Goal: Find specific fact: Find specific fact

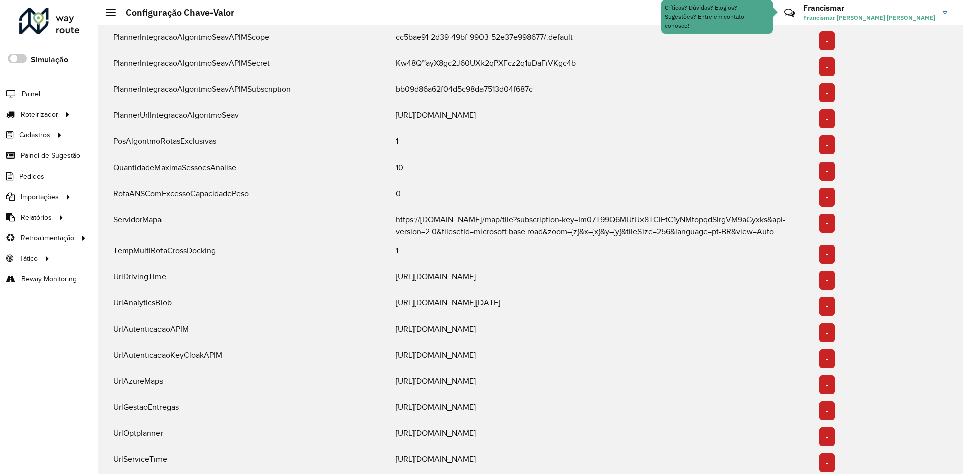
scroll to position [1450, 0]
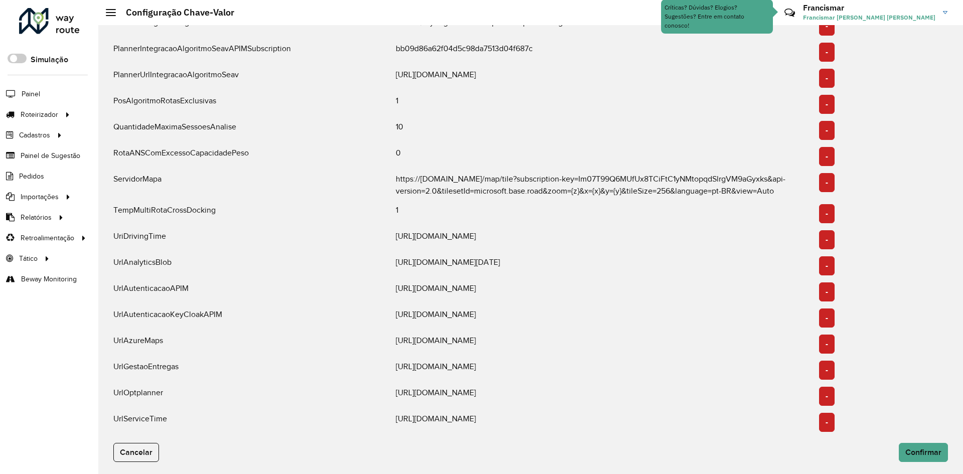
drag, startPoint x: 396, startPoint y: 415, endPoint x: 518, endPoint y: 414, distance: 121.9
click at [518, 414] on div "[URL][DOMAIN_NAME]" at bounding box center [602, 422] width 424 height 19
drag, startPoint x: 115, startPoint y: 418, endPoint x: 166, endPoint y: 418, distance: 51.2
click at [166, 418] on div "UrlServiceTime" at bounding box center [248, 422] width 283 height 19
copy div "UrlServiceTime"
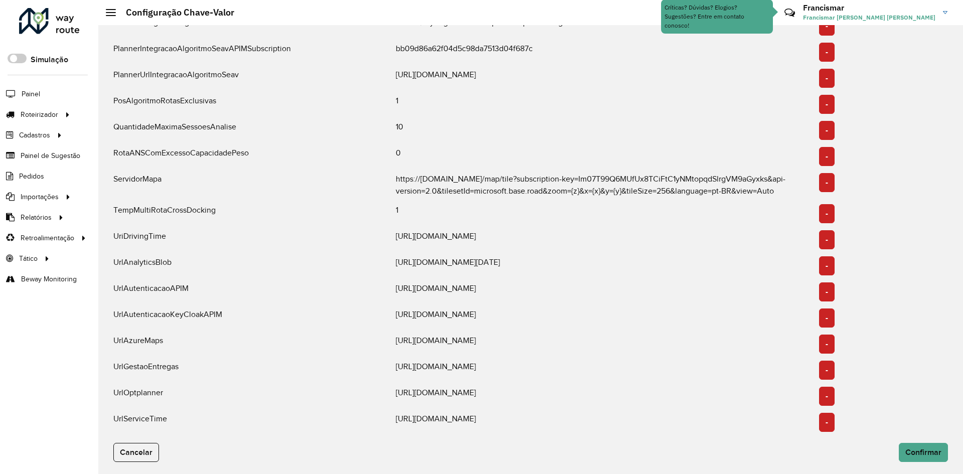
drag, startPoint x: 396, startPoint y: 415, endPoint x: 511, endPoint y: 413, distance: 114.4
click at [511, 413] on div "[URL][DOMAIN_NAME]" at bounding box center [602, 422] width 424 height 19
copy div "[URL][DOMAIN_NAME]"
